Goal: Information Seeking & Learning: Find specific fact

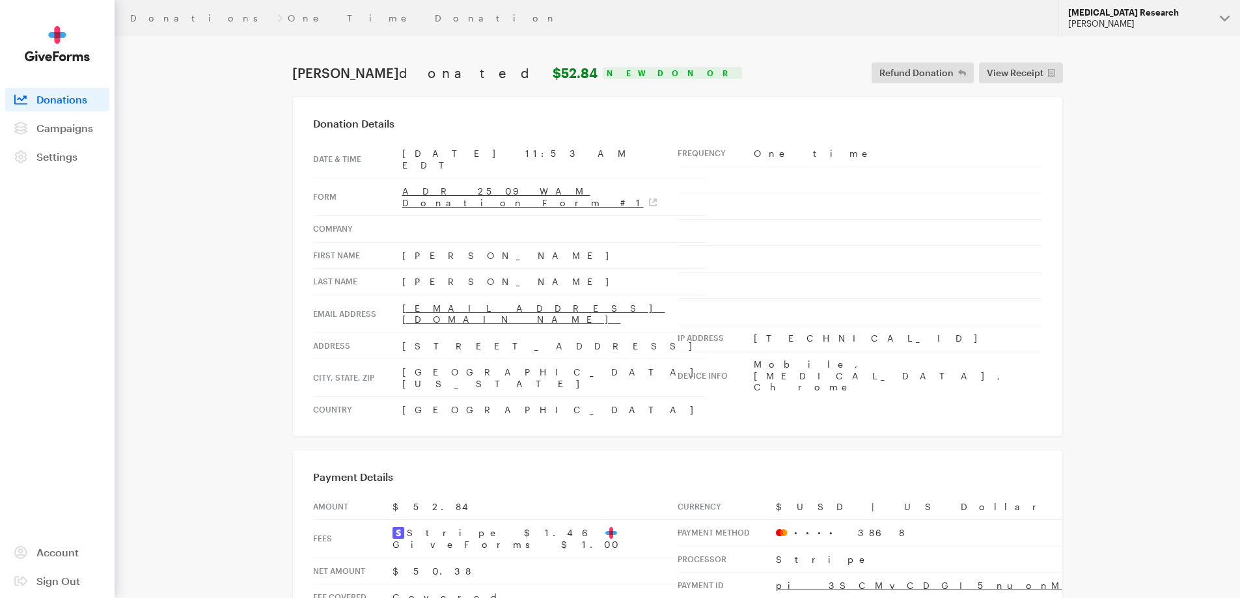
click at [1108, 26] on div "[PERSON_NAME]" at bounding box center [1139, 23] width 141 height 11
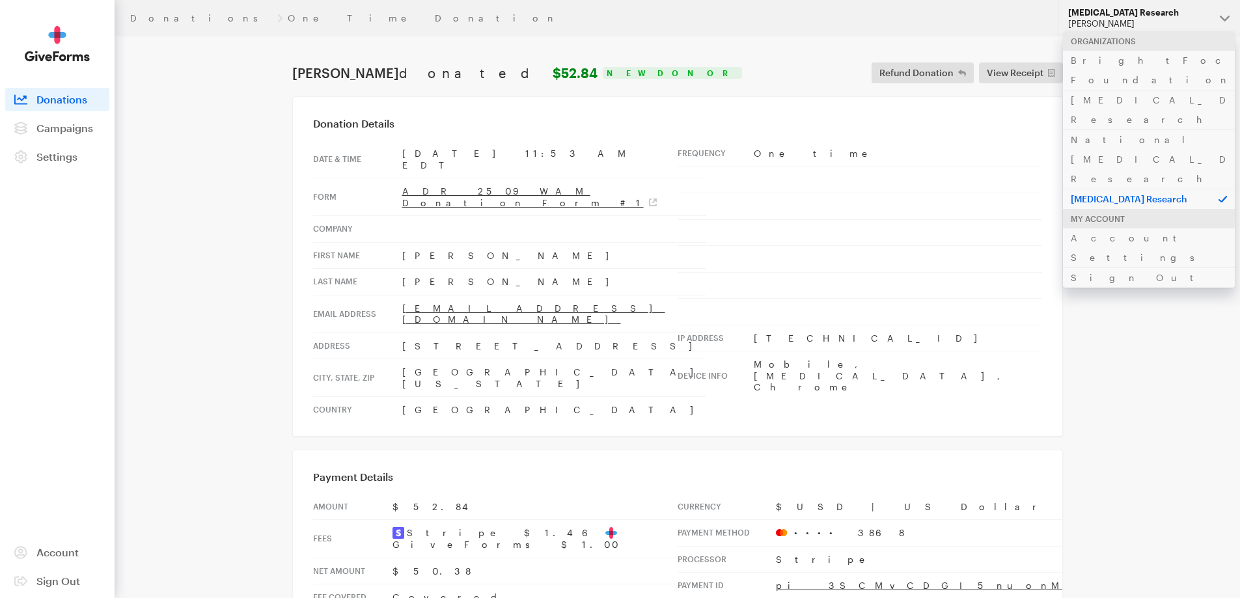
click at [1119, 219] on div "Donations One Time Donation Updates Support Alzheimer's Disease Research Hazel …" at bounding box center [620, 566] width 1240 height 1132
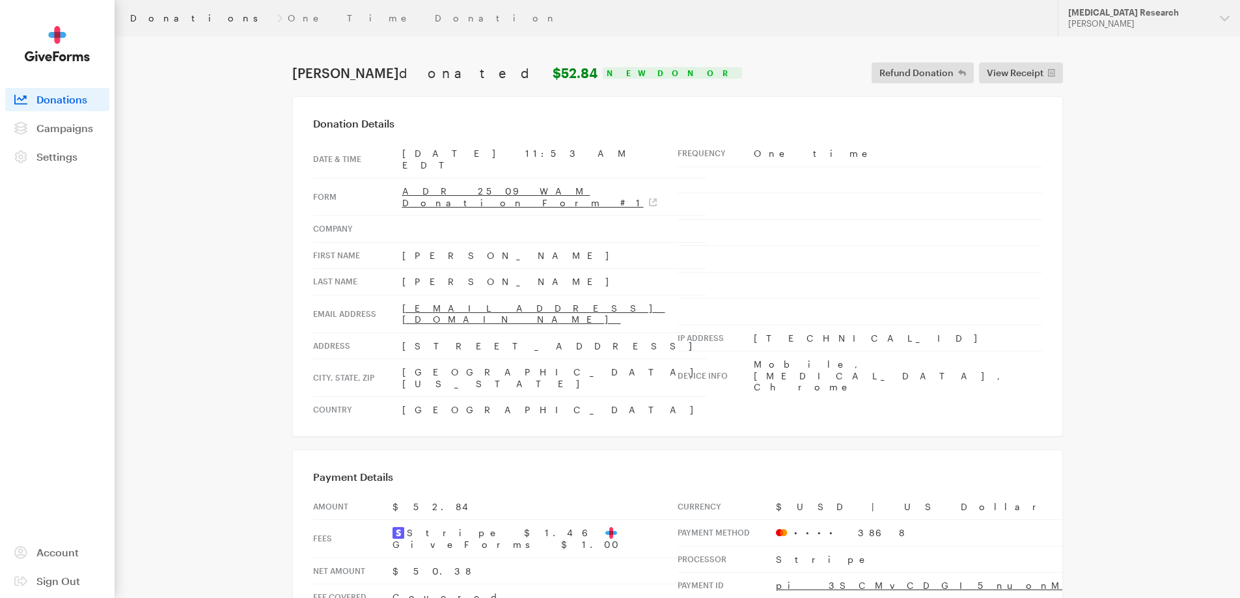
click at [154, 20] on link "Donations" at bounding box center [201, 18] width 142 height 10
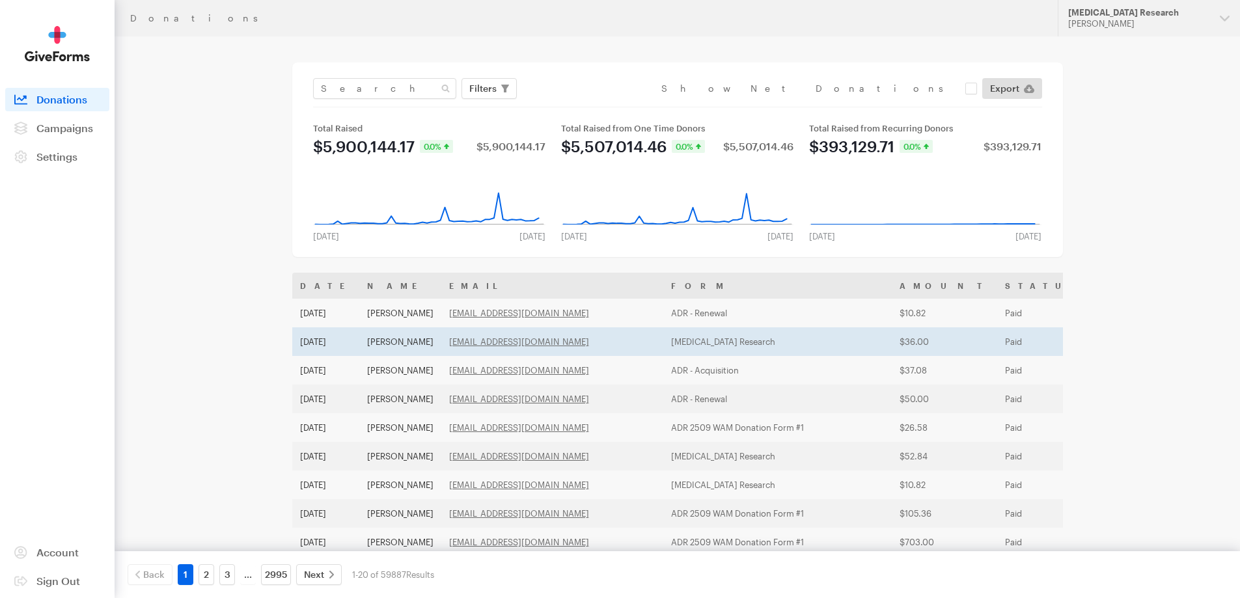
click at [413, 337] on td "[PERSON_NAME]" at bounding box center [400, 342] width 82 height 29
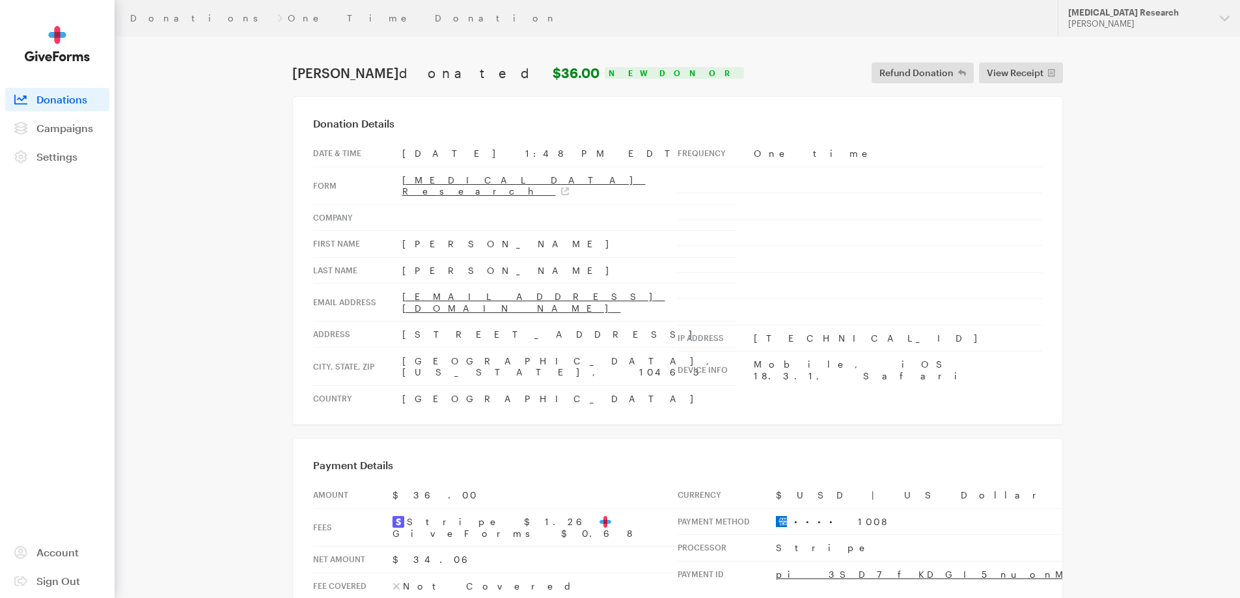
drag, startPoint x: 443, startPoint y: 259, endPoint x: 402, endPoint y: 233, distance: 48.8
click at [402, 233] on tbody "Date & time [DATE] 1:48 PM EDT Form [MEDICAL_DATA] Research Company First Name …" at bounding box center [524, 276] width 423 height 271
click at [402, 232] on td "[PERSON_NAME]" at bounding box center [569, 244] width 334 height 27
click at [432, 239] on td "[PERSON_NAME]" at bounding box center [569, 244] width 334 height 27
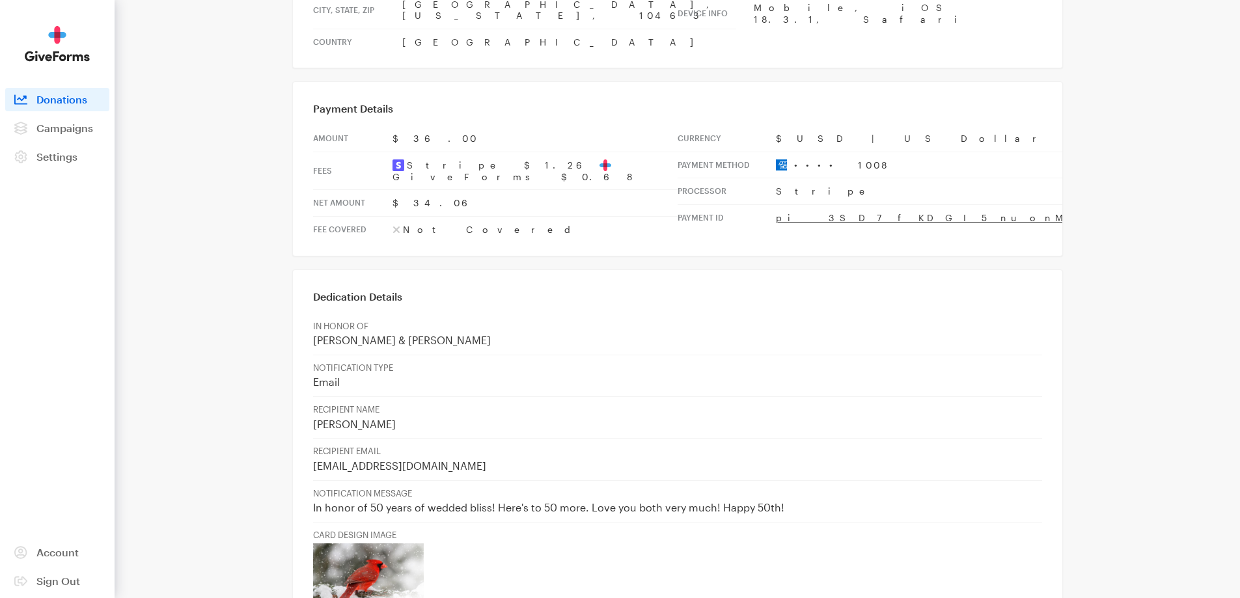
scroll to position [391, 0]
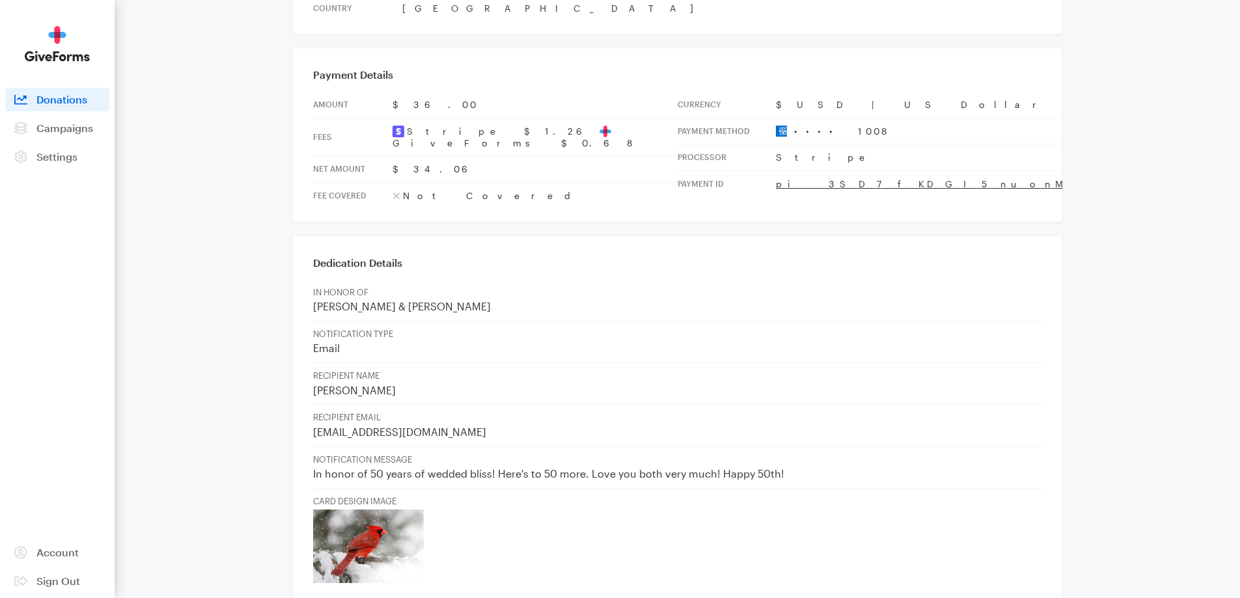
click at [405, 426] on p "[EMAIL_ADDRESS][DOMAIN_NAME]" at bounding box center [677, 433] width 729 height 14
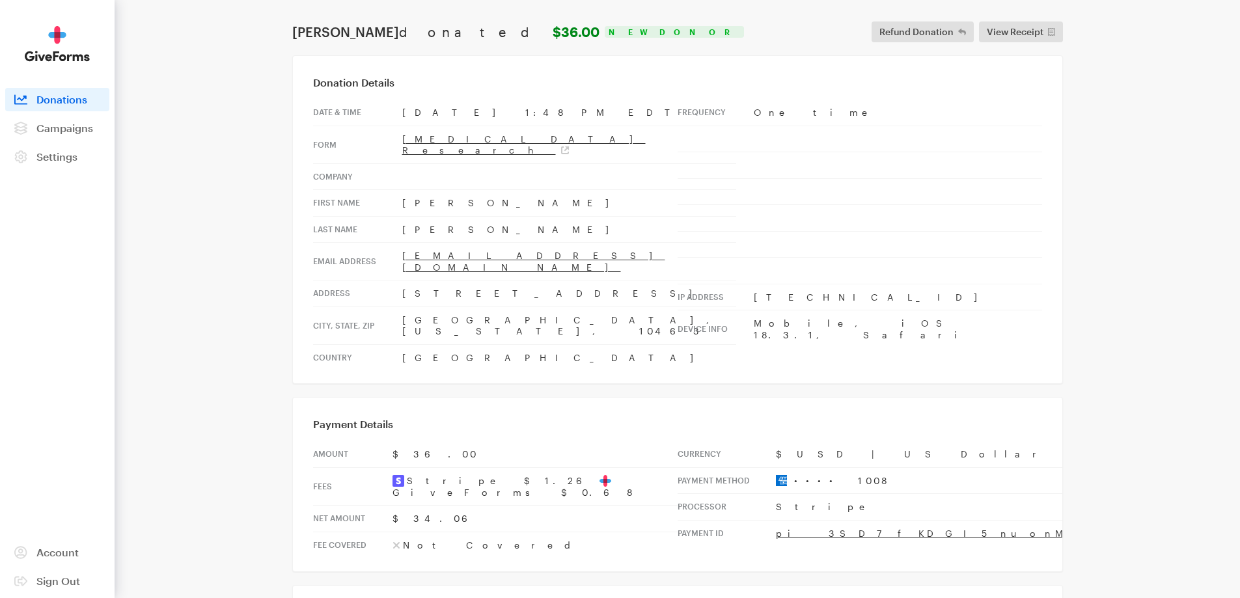
scroll to position [0, 0]
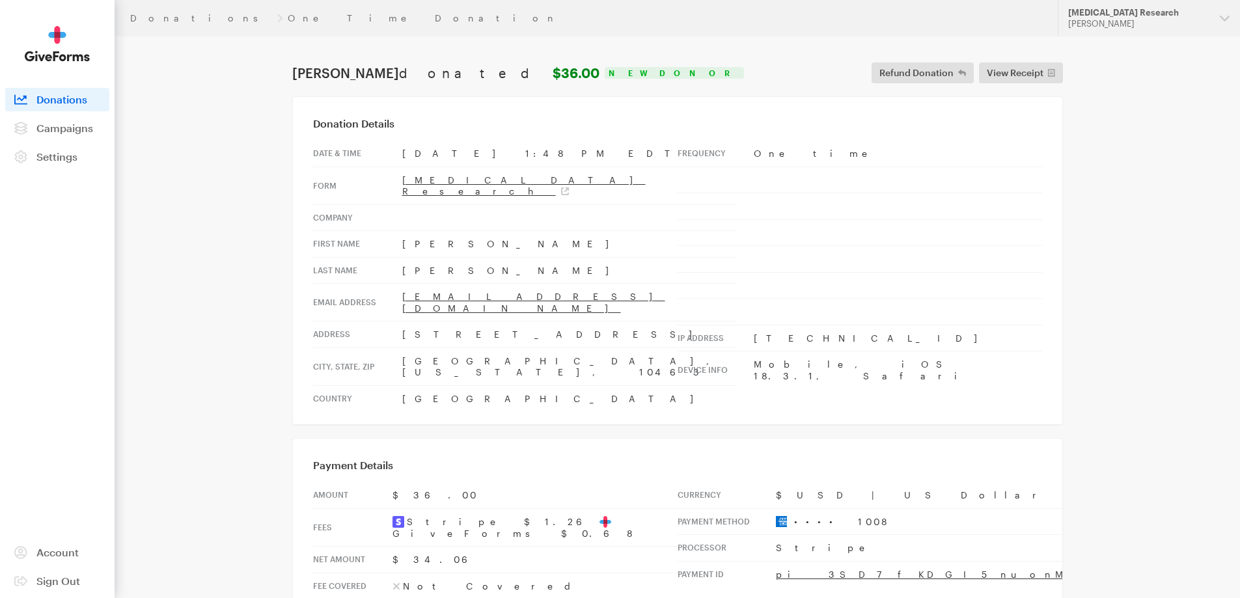
drag, startPoint x: 516, startPoint y: 284, endPoint x: 402, endPoint y: 274, distance: 114.4
click at [402, 284] on td "[EMAIL_ADDRESS][DOMAIN_NAME]" at bounding box center [569, 303] width 334 height 38
copy link "[EMAIL_ADDRESS][DOMAIN_NAME]"
click at [910, 141] on td "One time" at bounding box center [898, 154] width 288 height 26
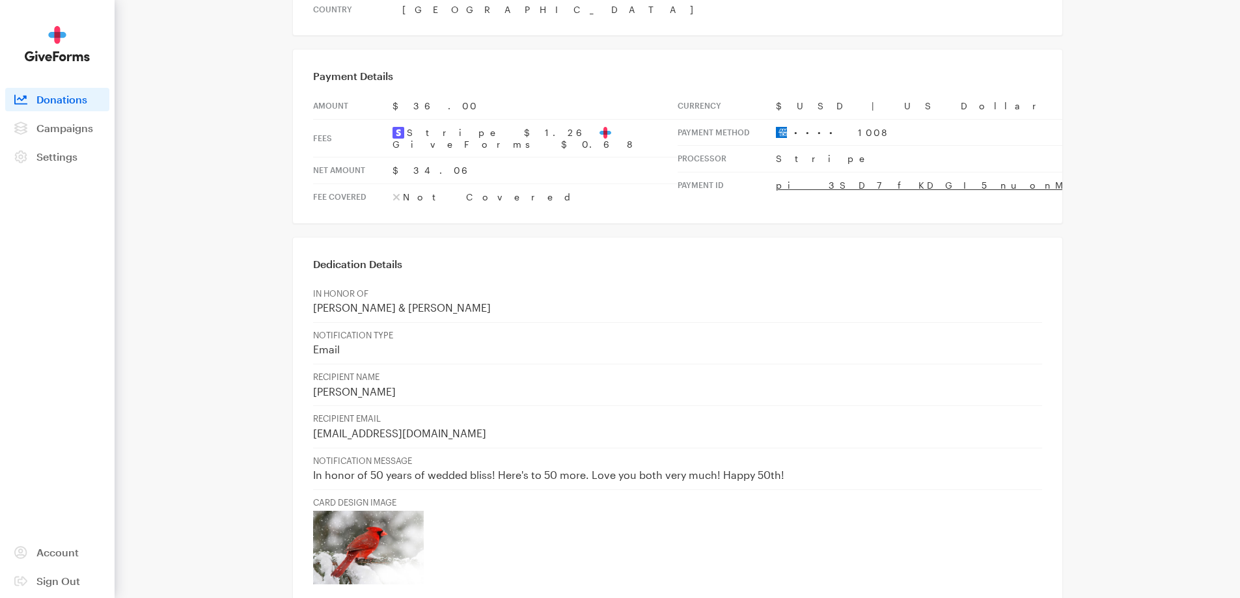
scroll to position [391, 0]
drag, startPoint x: 383, startPoint y: 344, endPoint x: 313, endPoint y: 344, distance: 70.3
click at [313, 384] on p "[PERSON_NAME]" at bounding box center [677, 391] width 729 height 14
click at [363, 468] on p "In honor of 50 years of wedded bliss! Here's to 50 more. Love you both very muc…" at bounding box center [677, 475] width 729 height 14
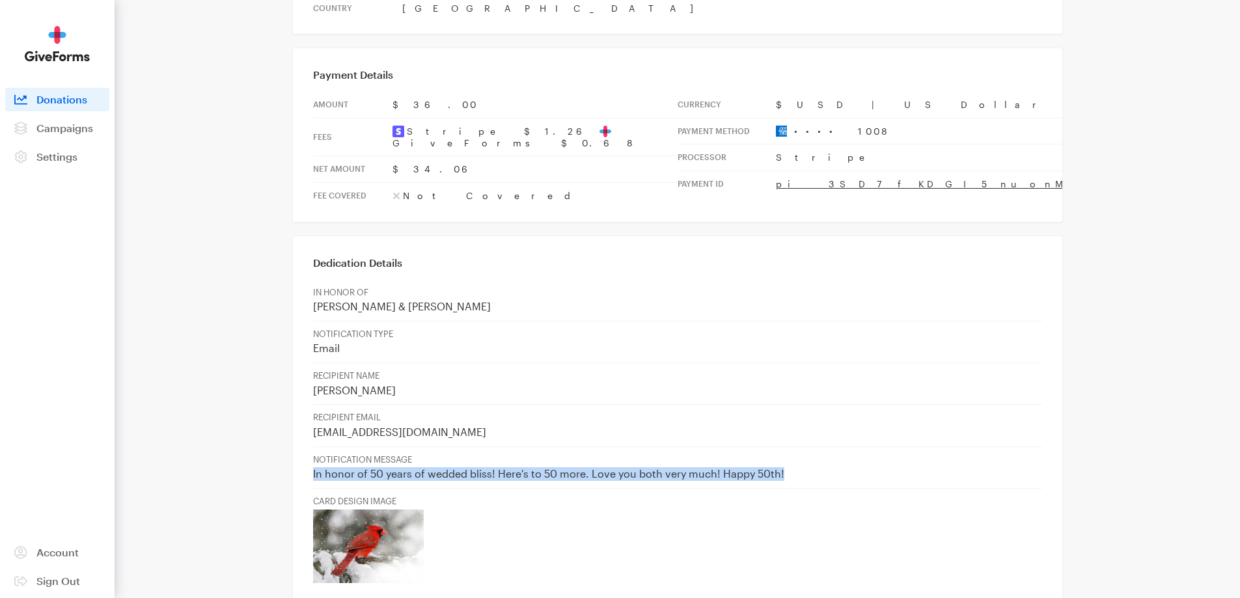
drag, startPoint x: 779, startPoint y: 428, endPoint x: 313, endPoint y: 430, distance: 466.9
click at [313, 468] on p "In honor of 50 years of wedded bliss! Here's to 50 more. Love you both very muc…" at bounding box center [677, 475] width 729 height 14
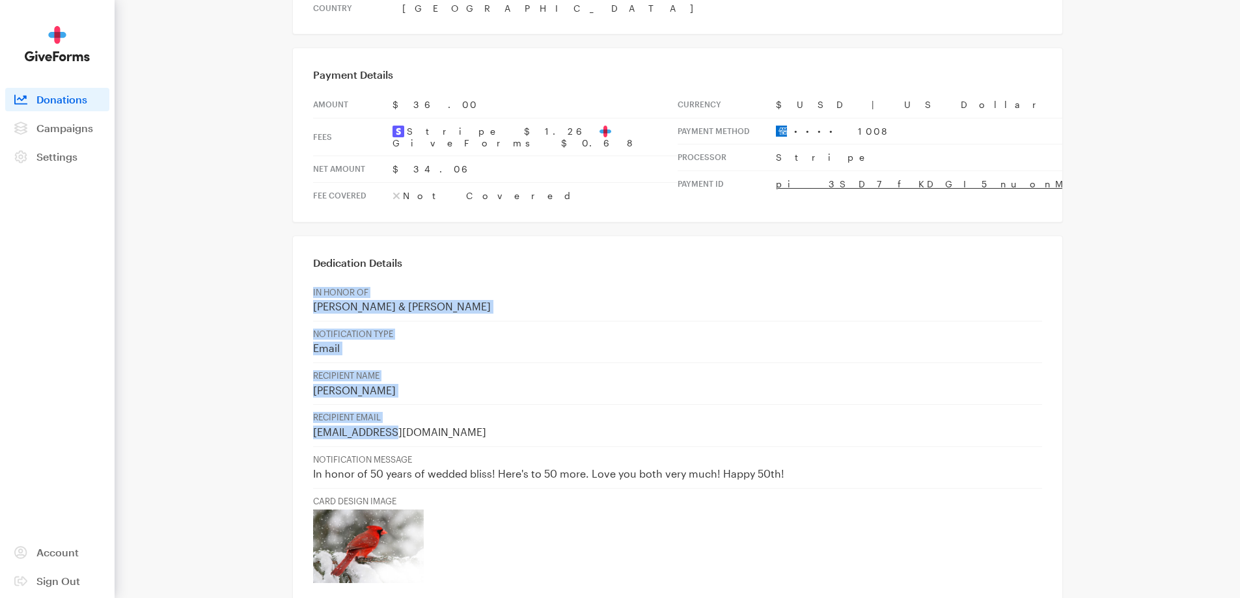
drag, startPoint x: 400, startPoint y: 386, endPoint x: 307, endPoint y: 386, distance: 93.1
click at [307, 386] on div "Dedication Details IN HONOR OF [PERSON_NAME] & [PERSON_NAME] NOTIFICATION TYPE …" at bounding box center [677, 420] width 771 height 369
click at [349, 384] on p "[PERSON_NAME]" at bounding box center [677, 391] width 729 height 14
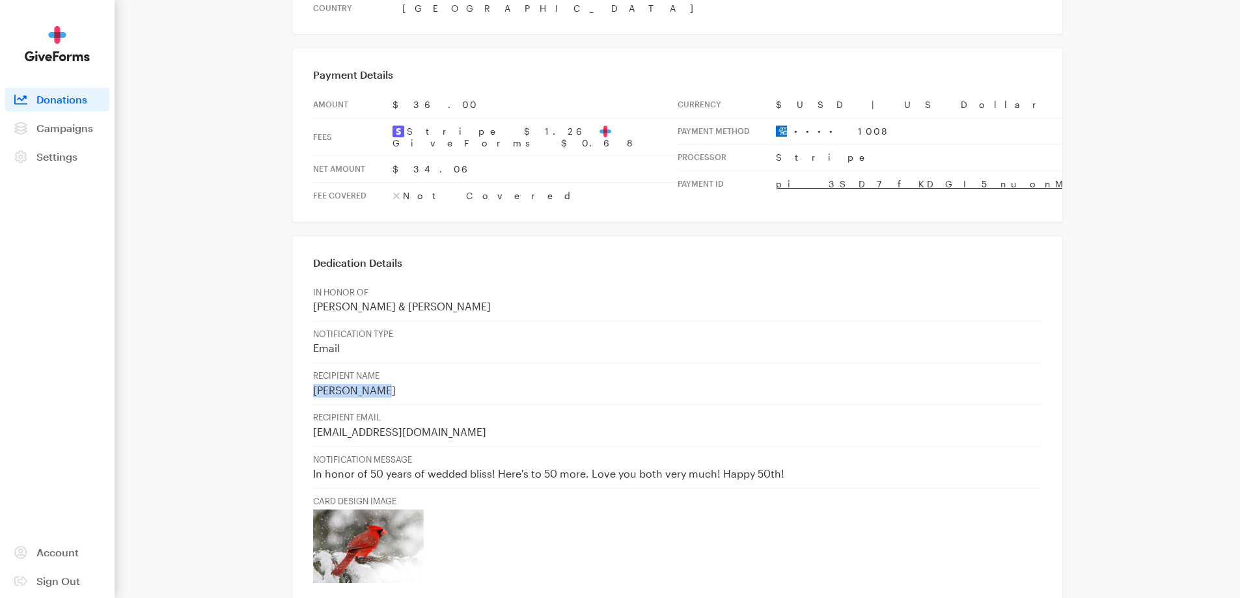
drag, startPoint x: 376, startPoint y: 339, endPoint x: 313, endPoint y: 349, distance: 64.0
click at [313, 384] on p "[PERSON_NAME]" at bounding box center [677, 391] width 729 height 14
click at [881, 496] on p "CARD DESIGN IMAGE" at bounding box center [677, 501] width 729 height 11
click at [820, 468] on p "In honor of 50 years of wedded bliss! Here's to 50 more. Love you both very muc…" at bounding box center [677, 475] width 729 height 14
